Goal: Information Seeking & Learning: Get advice/opinions

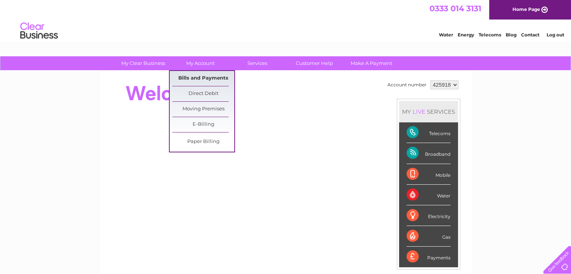
click at [198, 78] on link "Bills and Payments" at bounding box center [203, 78] width 62 height 15
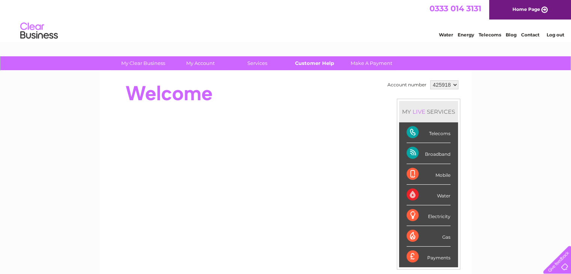
click at [323, 65] on link "Customer Help" at bounding box center [314, 63] width 62 height 14
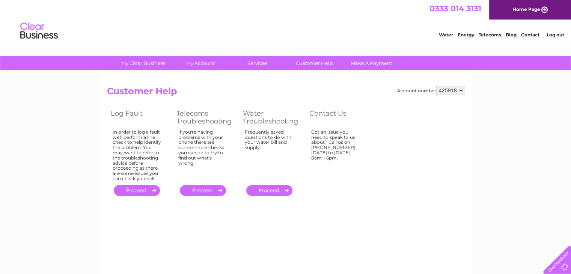
click at [460, 90] on select "425918" at bounding box center [450, 90] width 28 height 9
